Goal: Task Accomplishment & Management: Complete application form

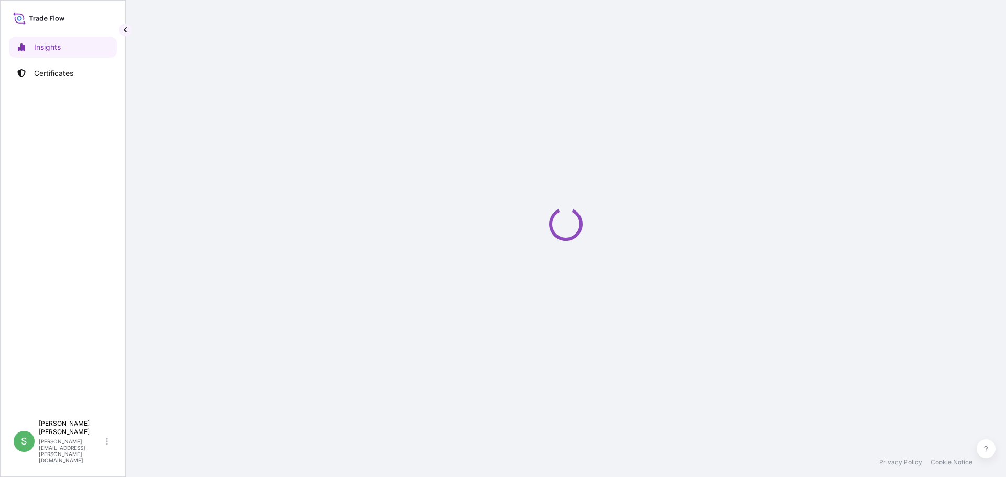
select select "2025"
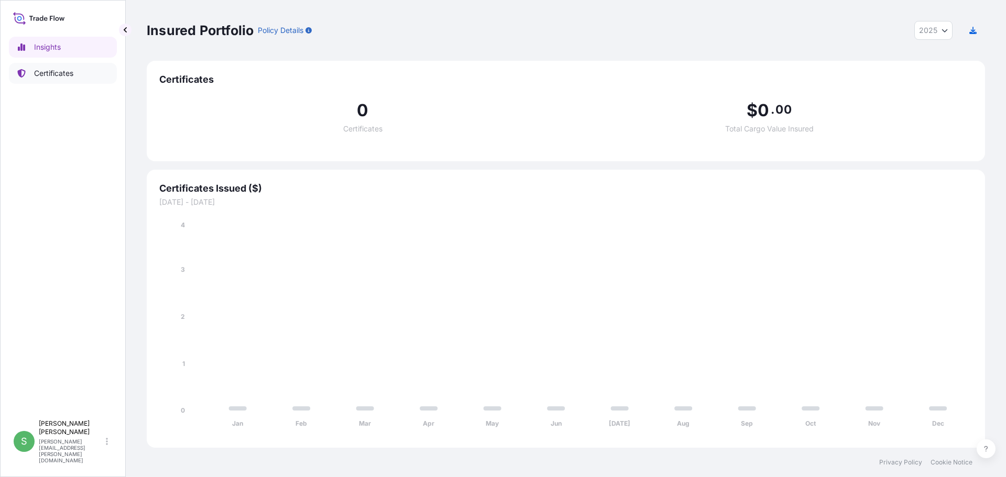
click at [66, 73] on p "Certificates" at bounding box center [53, 73] width 39 height 10
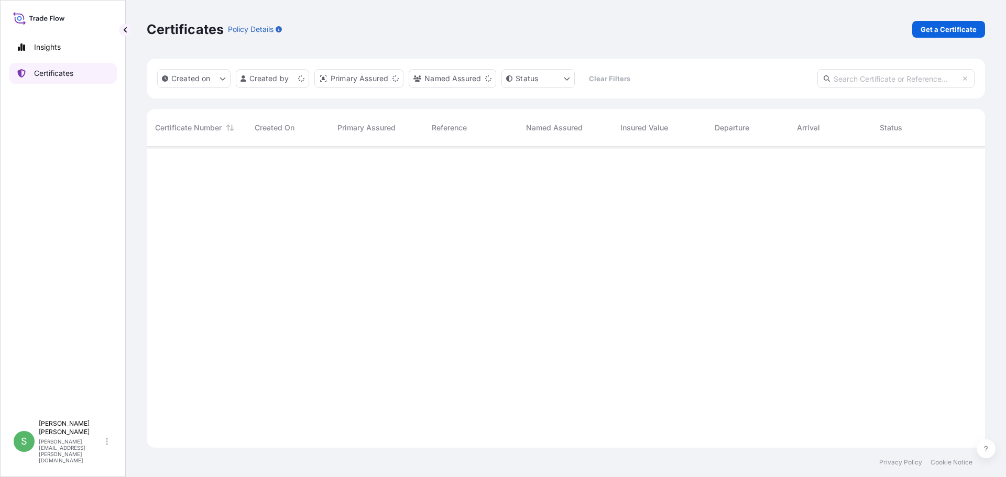
scroll to position [299, 831]
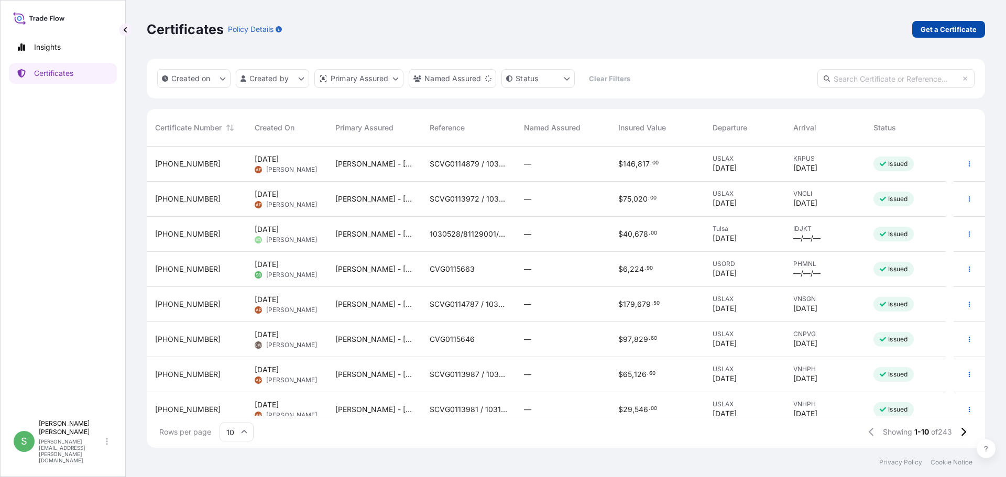
click at [956, 30] on p "Get a Certificate" at bounding box center [949, 29] width 56 height 10
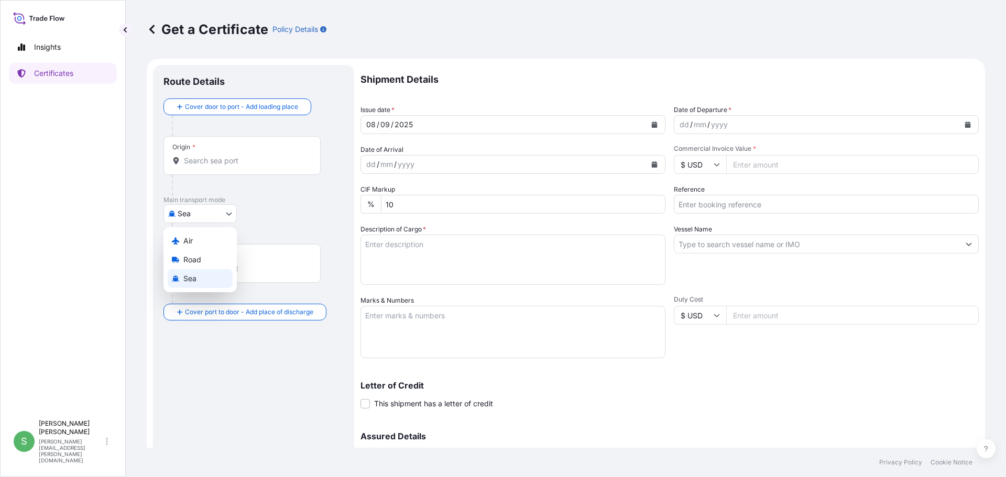
click at [229, 212] on body "Insights Certificates S [PERSON_NAME] [PERSON_NAME][EMAIL_ADDRESS][PERSON_NAME]…" at bounding box center [503, 238] width 1006 height 477
click at [207, 243] on div "Air" at bounding box center [200, 241] width 65 height 19
select select "Air"
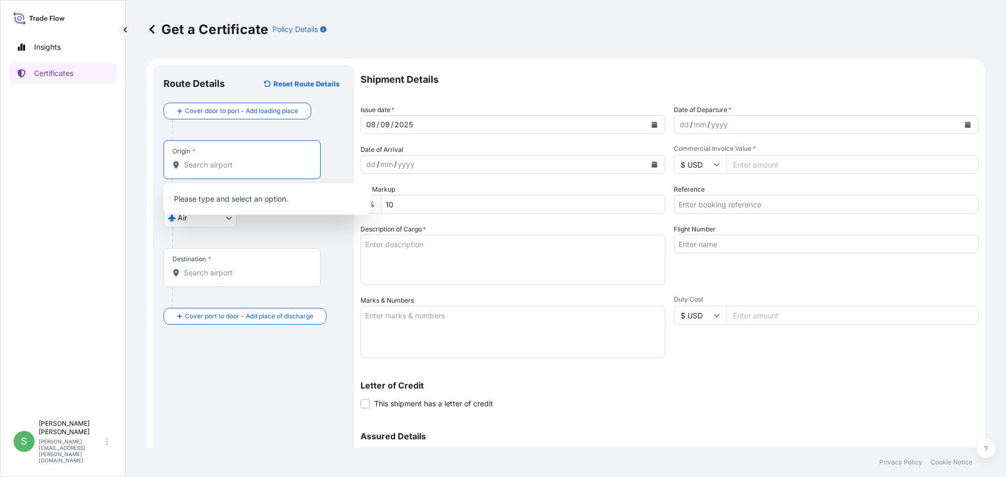
click at [207, 168] on input "Origin *" at bounding box center [246, 165] width 124 height 10
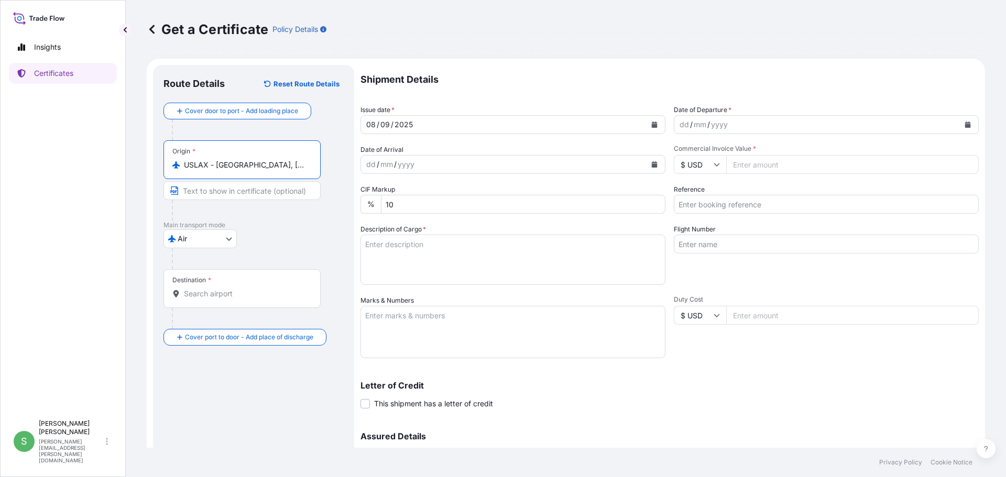
type input "USLAX - [GEOGRAPHIC_DATA], [GEOGRAPHIC_DATA]"
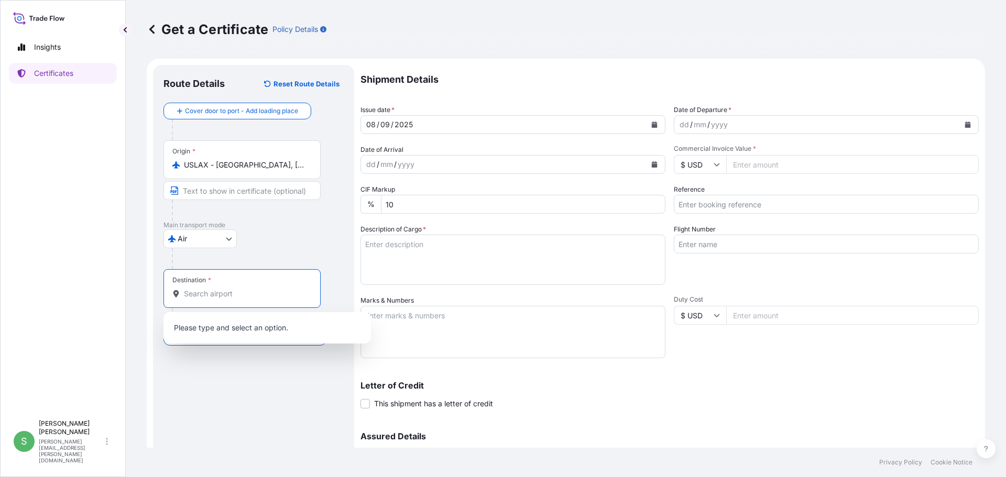
click at [209, 291] on input "Destination *" at bounding box center [246, 294] width 124 height 10
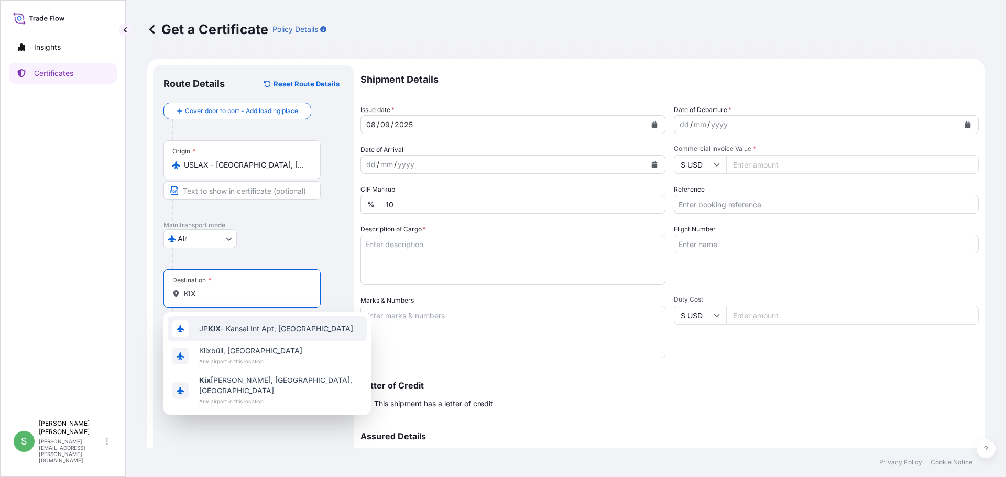
click at [229, 333] on span "JP KIX - Kansai Int Apt, [GEOGRAPHIC_DATA]" at bounding box center [276, 329] width 154 height 10
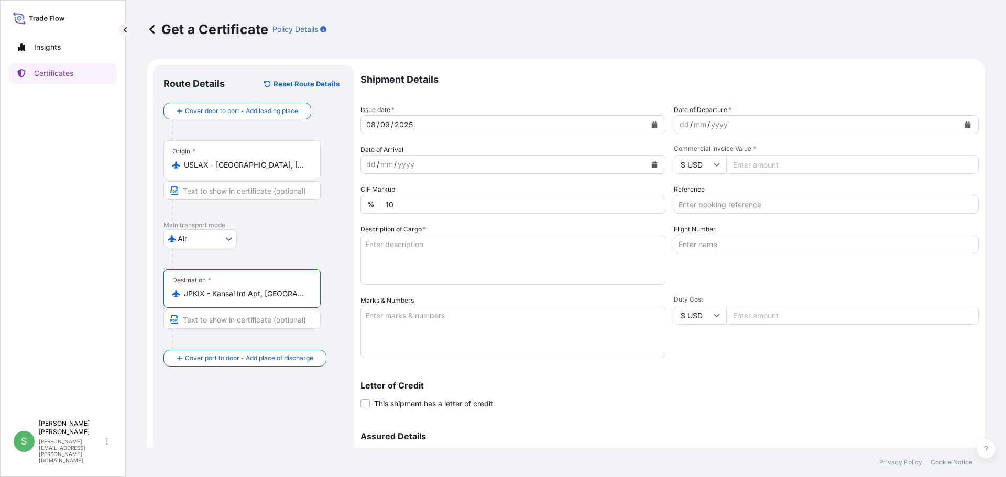
type input "JPKIX - Kansai Int Apt, [GEOGRAPHIC_DATA]"
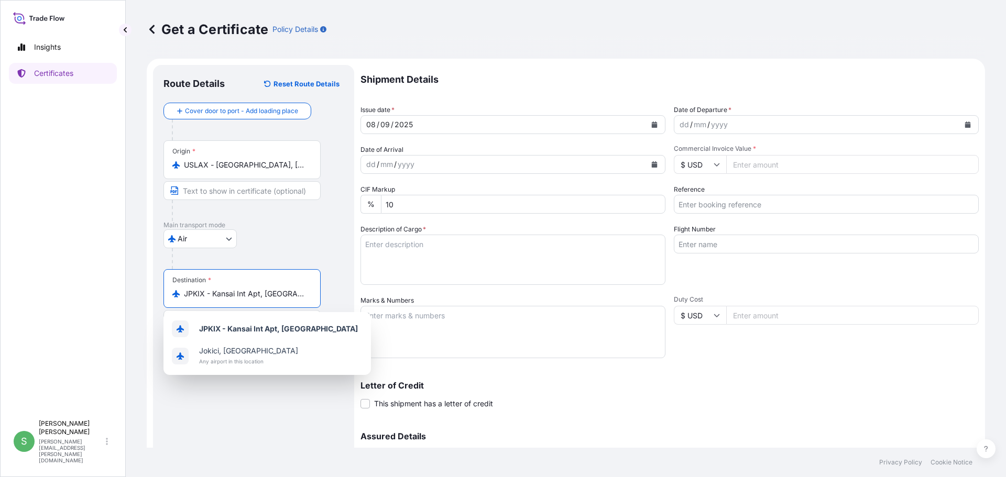
click at [685, 123] on div "dd" at bounding box center [685, 124] width 12 height 13
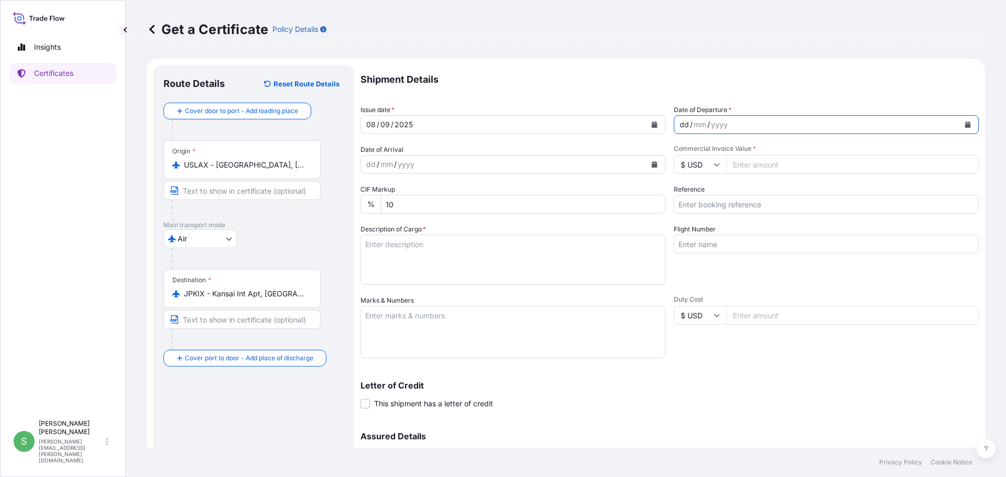
click at [679, 122] on div "dd" at bounding box center [685, 124] width 12 height 13
click at [965, 123] on icon "Calendar" at bounding box center [968, 125] width 6 height 6
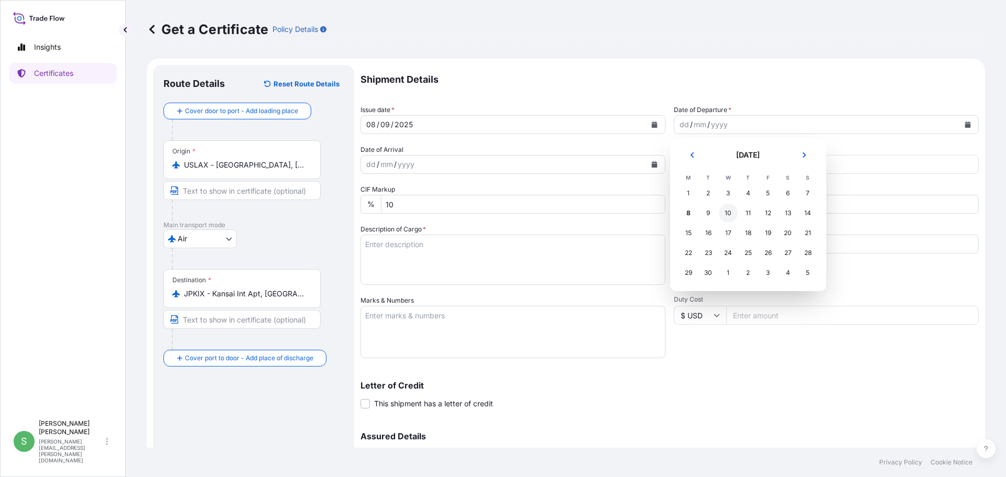
click at [725, 215] on div "10" at bounding box center [728, 213] width 19 height 19
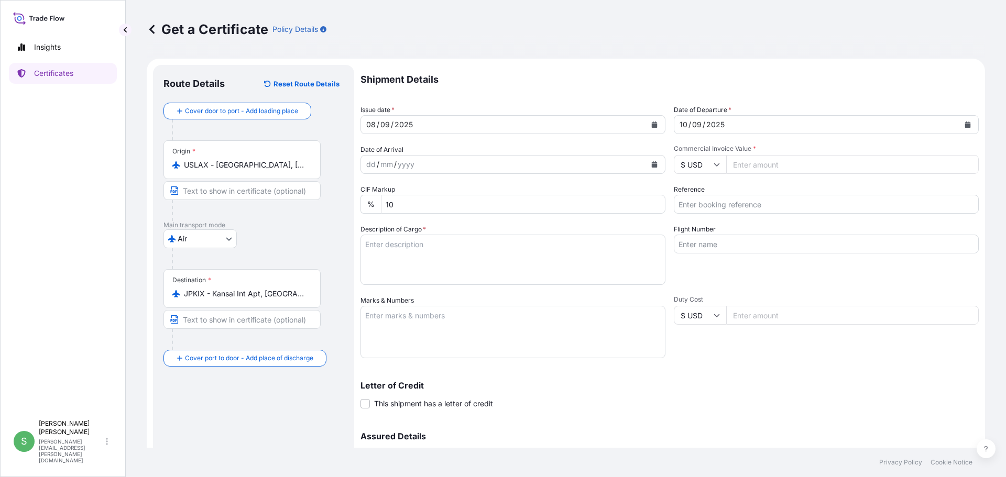
click at [733, 165] on input "Commercial Invoice Value *" at bounding box center [852, 164] width 253 height 19
click at [741, 164] on input "Commercial Invoice Value *" at bounding box center [852, 164] width 253 height 19
type input "4957.00"
click at [395, 245] on textarea "Description of Cargo *" at bounding box center [513, 260] width 305 height 50
click at [372, 241] on textarea "Description of Cargo *" at bounding box center [513, 260] width 305 height 50
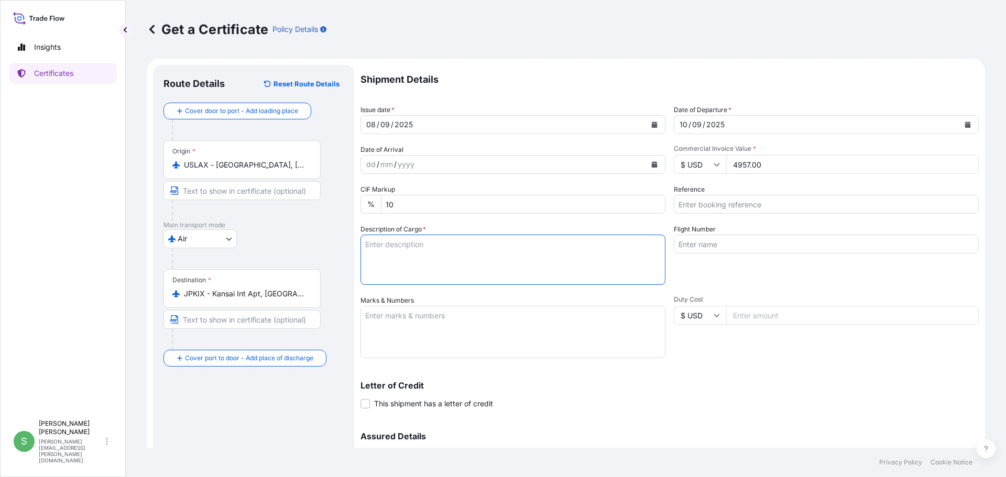
type textarea "k"
type textarea "KELCOGEL"
click at [703, 201] on input "Reference" at bounding box center [826, 204] width 305 height 19
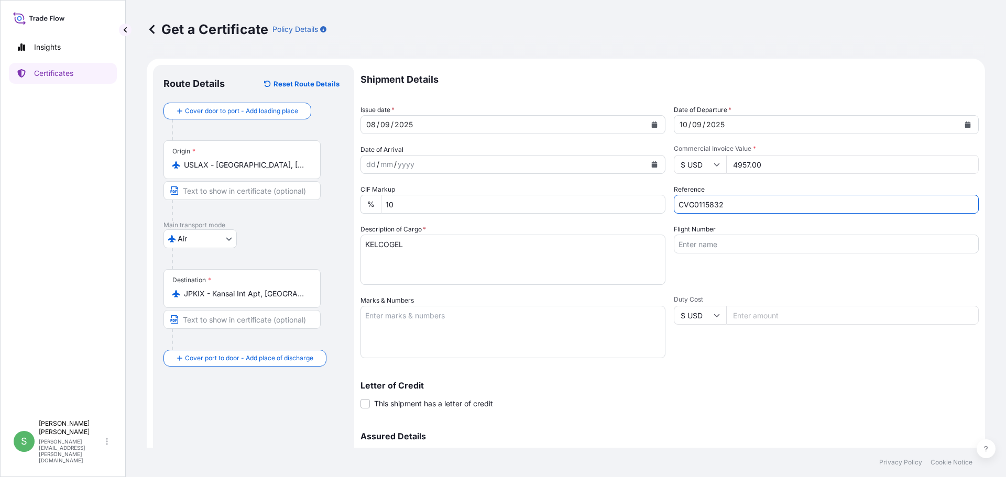
type input "CVG0115832"
click at [693, 243] on input "Flight Number" at bounding box center [826, 244] width 305 height 19
click at [726, 244] on input "Flight Number" at bounding box center [826, 244] width 305 height 19
type input "u"
type input "UA198"
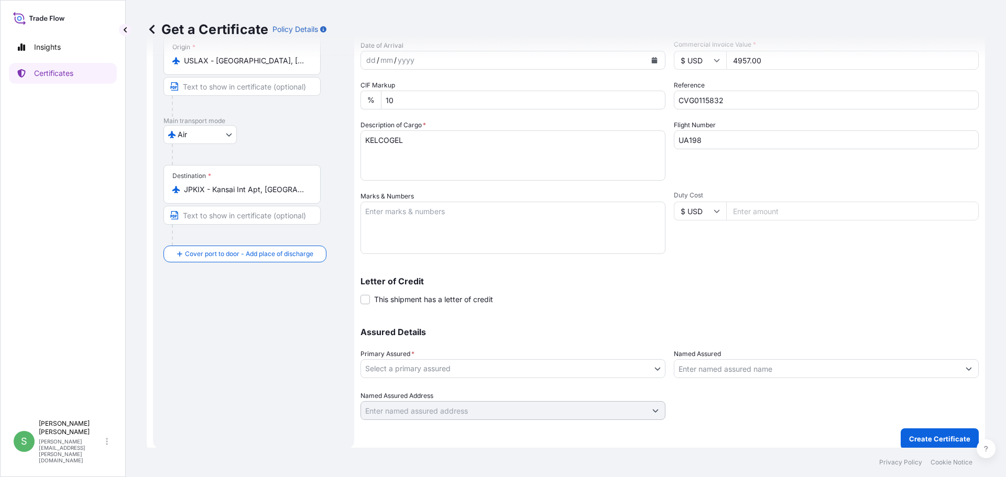
scroll to position [112, 0]
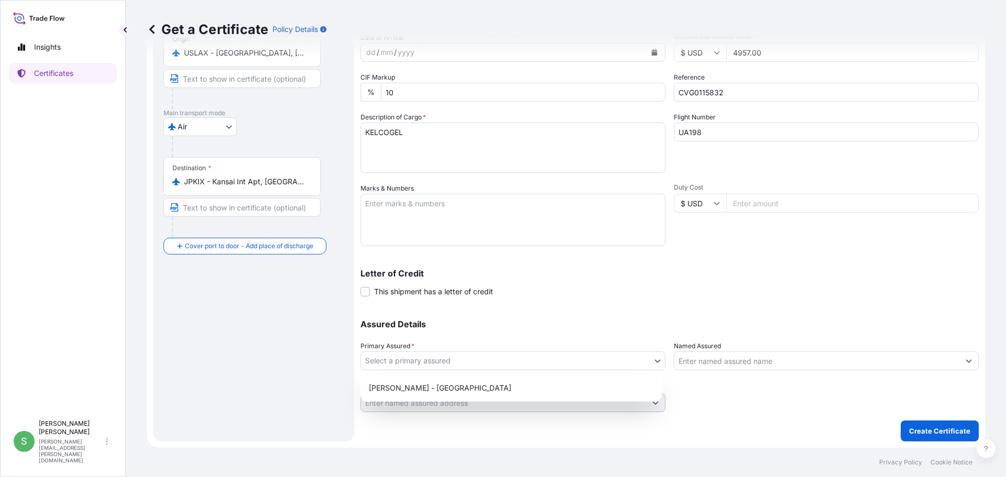
click at [396, 360] on body "Insights Certificates S [PERSON_NAME] [PERSON_NAME][EMAIL_ADDRESS][PERSON_NAME]…" at bounding box center [503, 238] width 1006 height 477
click at [401, 391] on div "[PERSON_NAME] - [GEOGRAPHIC_DATA]" at bounding box center [511, 388] width 293 height 19
select select "31650"
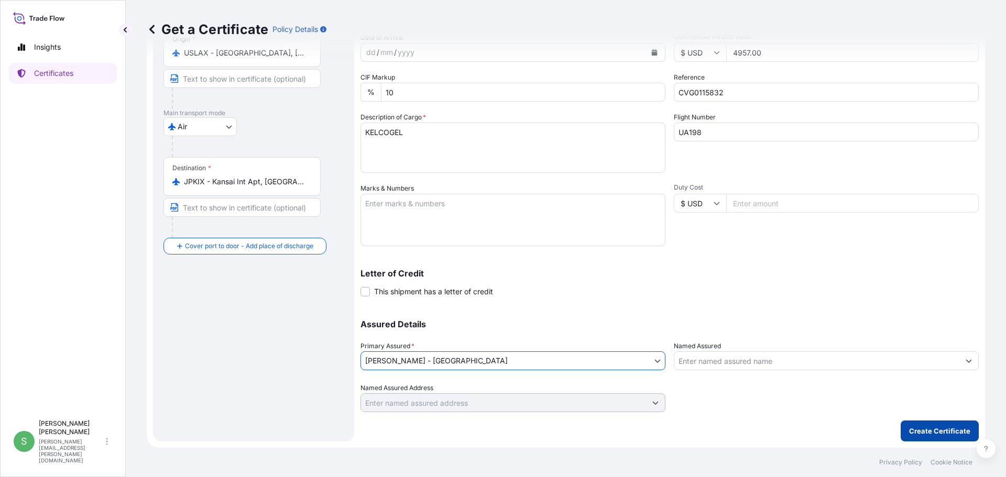
click at [943, 429] on p "Create Certificate" at bounding box center [939, 431] width 61 height 10
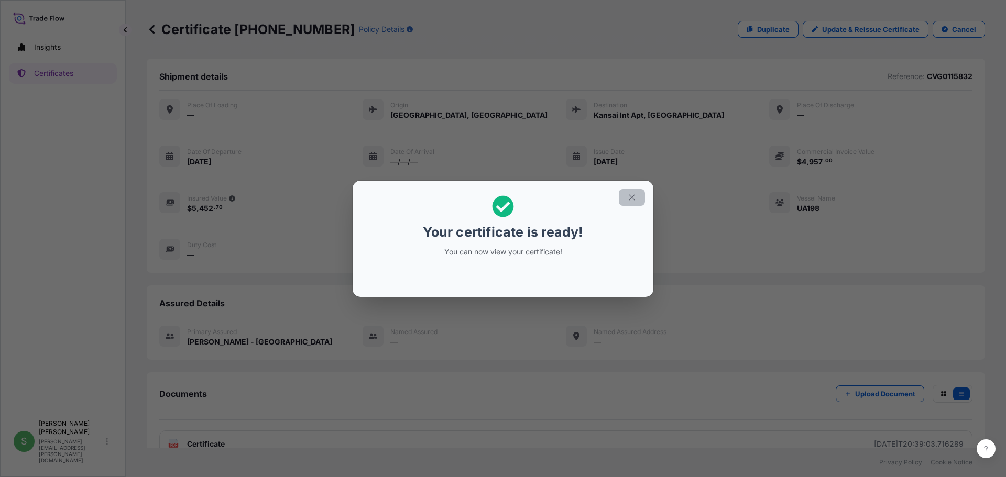
click at [629, 193] on icon "button" at bounding box center [631, 197] width 9 height 9
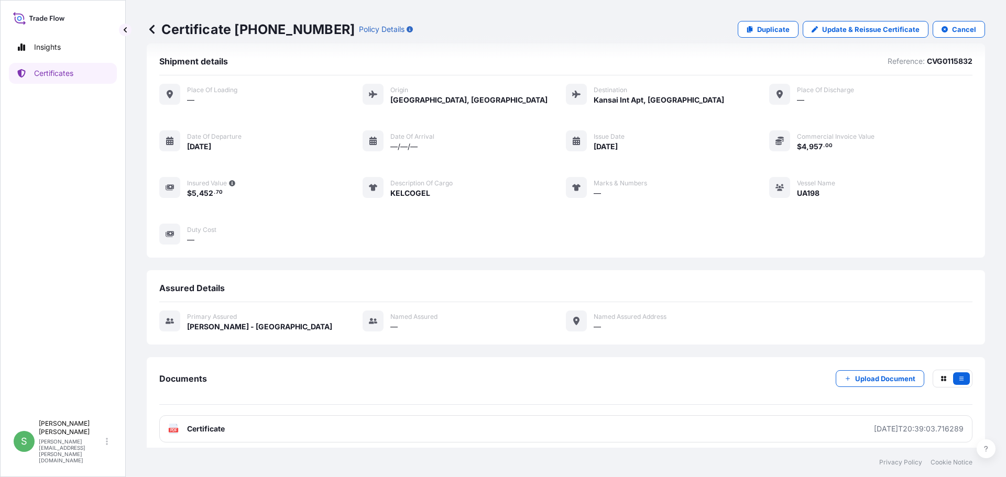
scroll to position [23, 0]
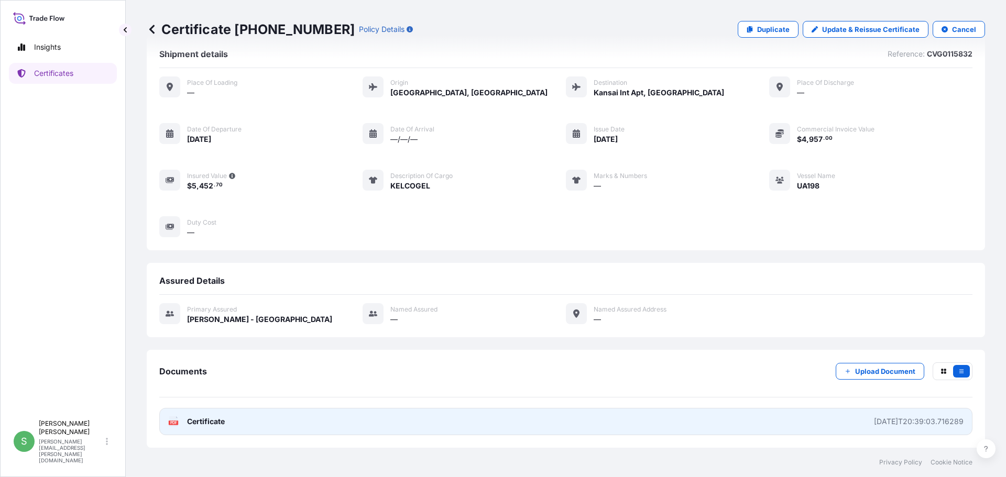
click at [874, 423] on div "[DATE]T20:39:03.716289" at bounding box center [919, 422] width 90 height 10
